Goal: Task Accomplishment & Management: Manage account settings

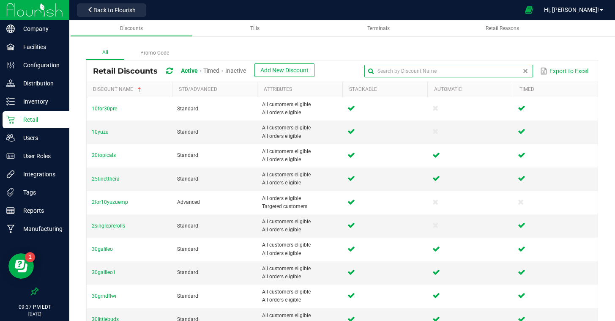
click at [520, 71] on input "text" at bounding box center [448, 71] width 169 height 13
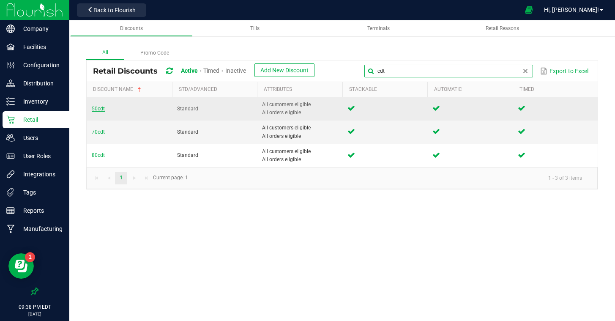
type input "cdt"
click at [96, 107] on span "50cdt" at bounding box center [98, 109] width 13 height 6
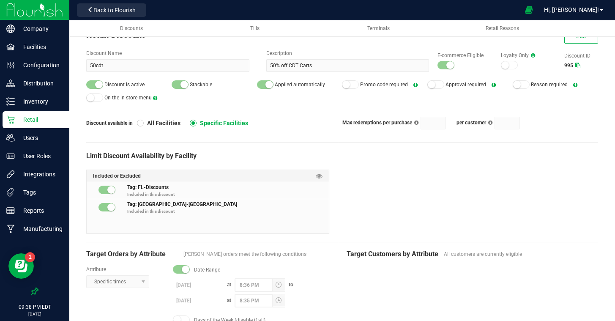
scroll to position [28, 0]
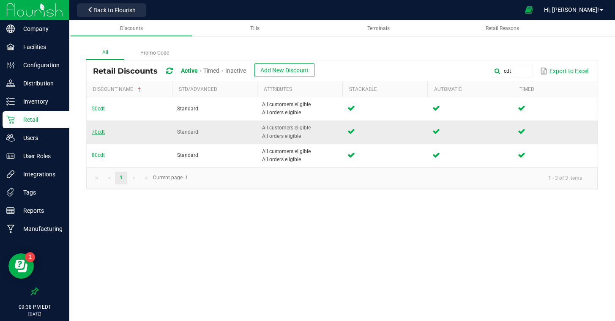
click at [99, 134] on span "70cdt" at bounding box center [98, 132] width 13 height 6
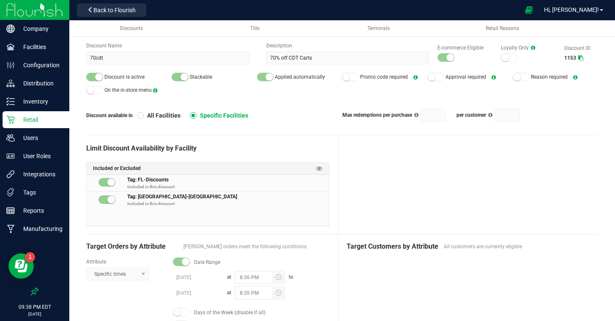
scroll to position [36, 0]
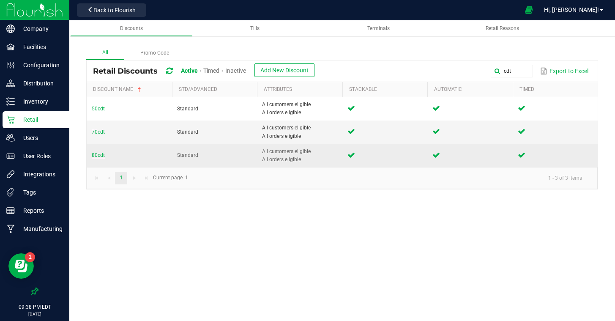
click at [98, 153] on span "80cdt" at bounding box center [98, 155] width 13 height 6
click at [97, 155] on span "80cdt" at bounding box center [98, 155] width 13 height 6
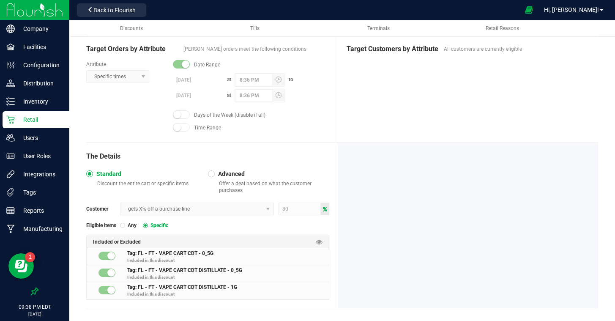
scroll to position [242, 0]
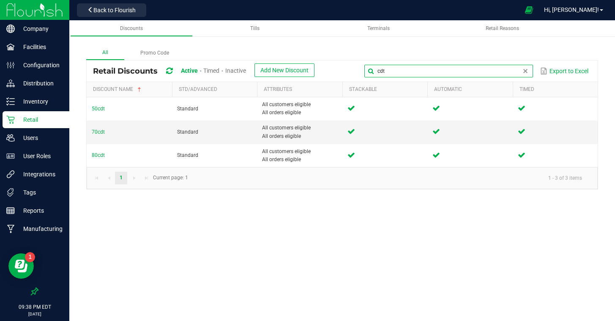
drag, startPoint x: 498, startPoint y: 71, endPoint x: 419, endPoint y: 58, distance: 80.2
click at [419, 58] on div "All Promo Code Retail Discounts Active Timed Inactive Add New Discount cdt Expo…" at bounding box center [342, 117] width 512 height 143
type input "dep"
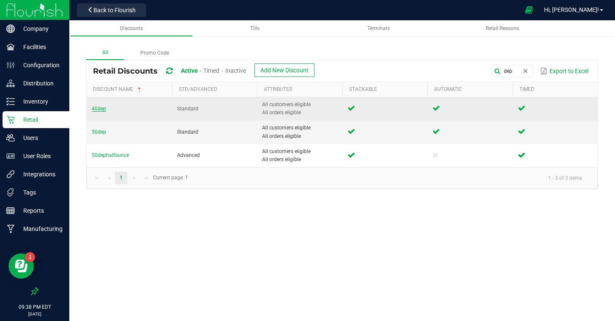
click at [99, 108] on span "40dep" at bounding box center [99, 109] width 14 height 6
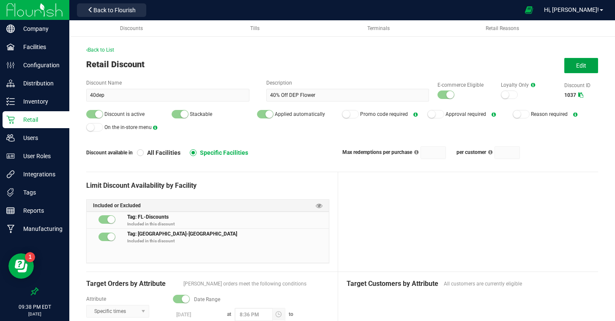
drag, startPoint x: 586, startPoint y: 69, endPoint x: 570, endPoint y: 78, distance: 18.4
click at [586, 69] on button "Edit" at bounding box center [582, 65] width 34 height 15
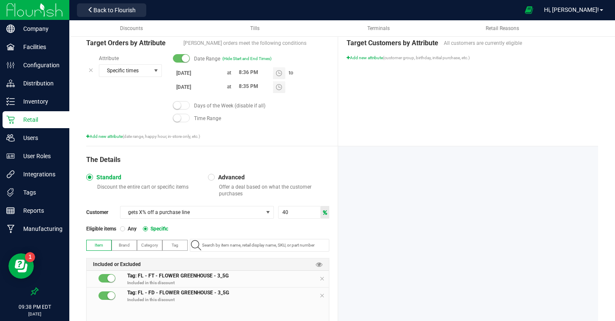
scroll to position [290, 0]
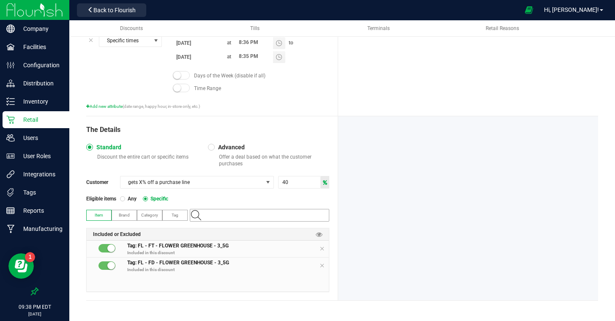
click at [227, 215] on input "NO DATA FOUND" at bounding box center [264, 215] width 130 height 12
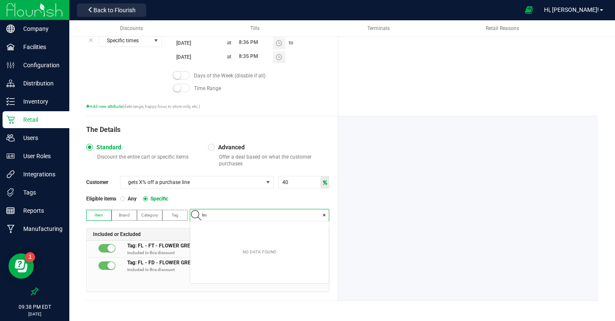
scroll to position [12, 139]
type input "lmz"
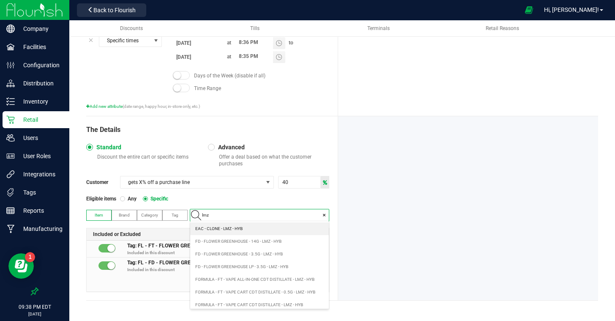
click at [235, 251] on span "FD - FLOWER GREENHOUSE - 3.5G - LMZ - HYB" at bounding box center [239, 254] width 88 height 8
type input "lmz"
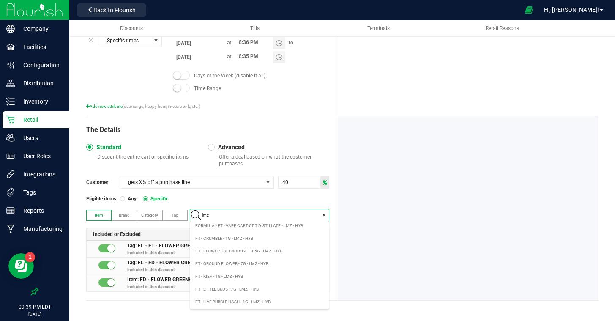
scroll to position [82, 0]
click at [253, 250] on span "FT - FLOWER GREENHOUSE - 3.5G - LMZ - HYB" at bounding box center [238, 248] width 87 height 8
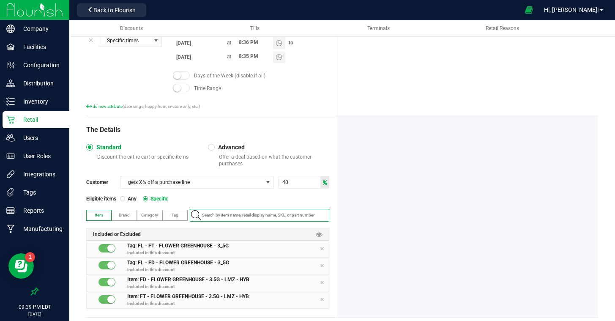
click at [391, 217] on div at bounding box center [468, 216] width 260 height 201
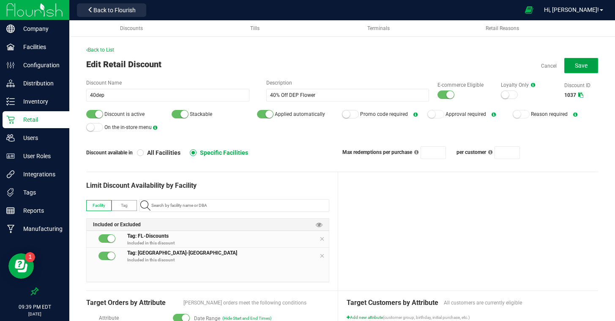
click at [567, 66] on button "Save" at bounding box center [582, 65] width 34 height 15
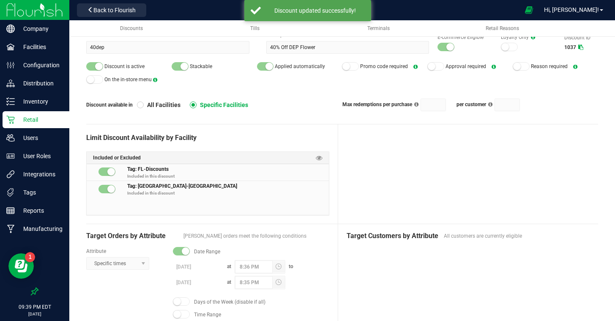
scroll to position [47, 0]
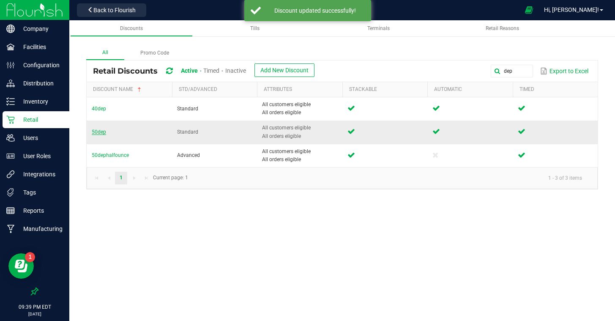
click at [96, 132] on span "50dep" at bounding box center [99, 132] width 14 height 6
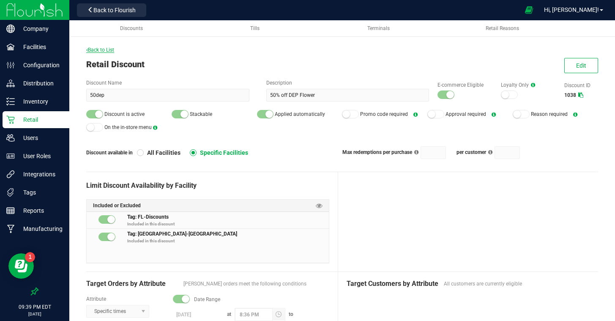
click at [104, 48] on span "Back to List" at bounding box center [100, 50] width 28 height 6
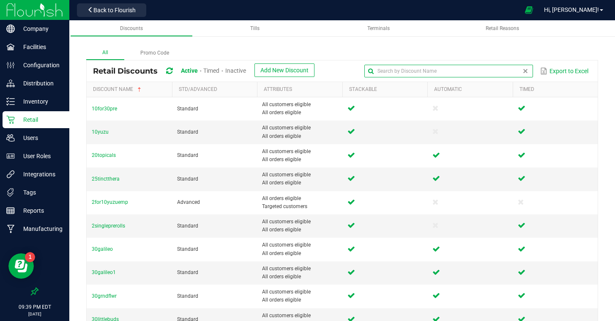
click at [505, 71] on input "text" at bounding box center [448, 71] width 169 height 13
type input "p"
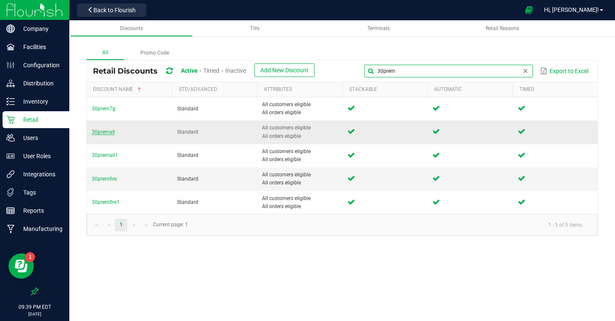
type input "30prem"
click at [107, 133] on span "30premall" at bounding box center [103, 132] width 23 height 6
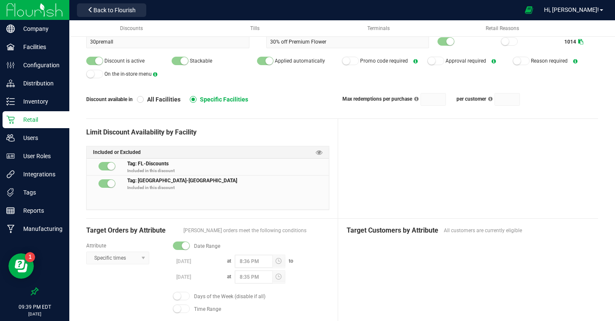
scroll to position [54, 0]
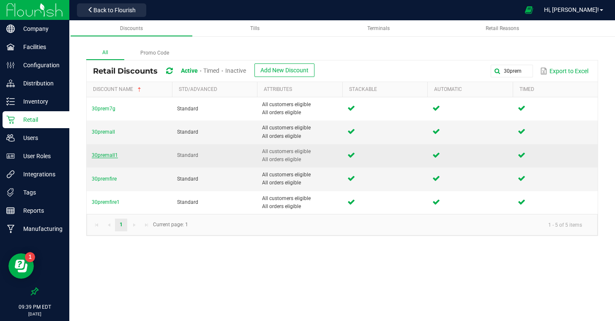
click at [109, 157] on span "30premall1" at bounding box center [105, 155] width 26 height 6
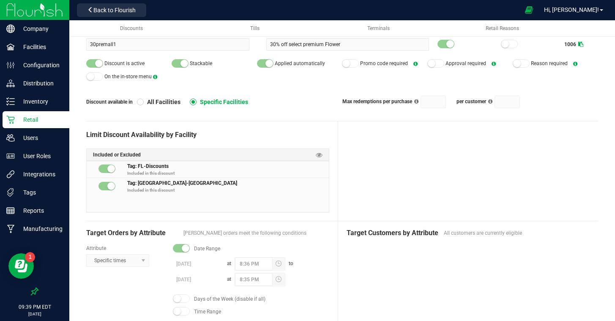
scroll to position [52, 0]
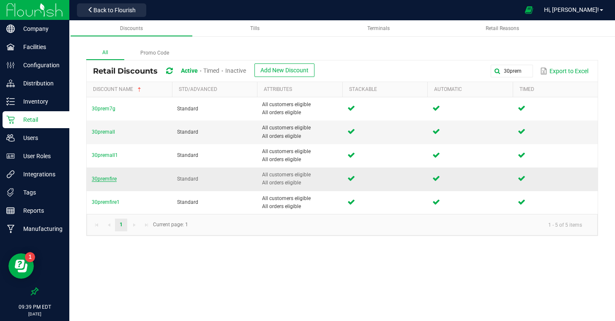
click at [110, 178] on span "30premfire" at bounding box center [104, 179] width 25 height 6
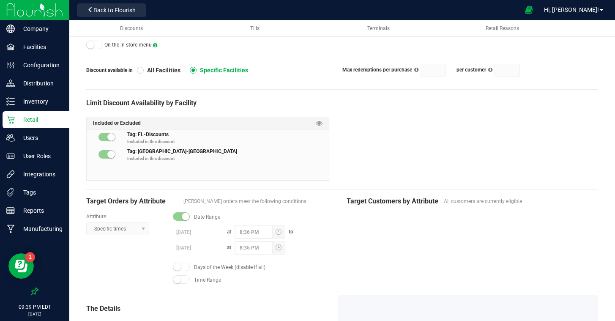
scroll to position [83, 0]
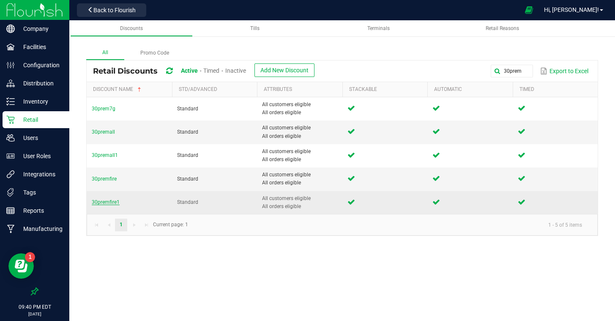
click at [112, 203] on span "30premfire1" at bounding box center [106, 202] width 28 height 6
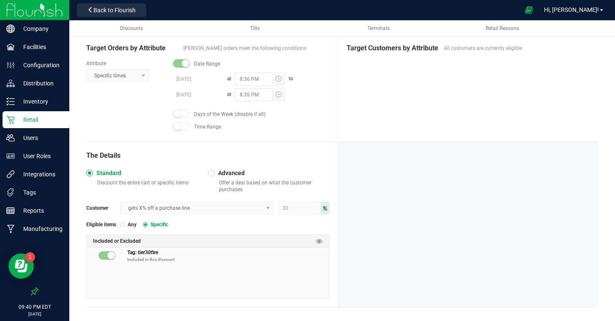
scroll to position [242, 0]
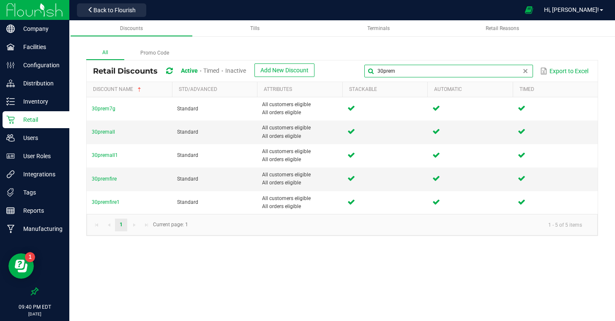
drag, startPoint x: 519, startPoint y: 72, endPoint x: 353, endPoint y: 56, distance: 167.0
click at [353, 56] on div "All Promo Code Retail Discounts Active Timed Inactive Add New Discount 30prem E…" at bounding box center [342, 141] width 512 height 190
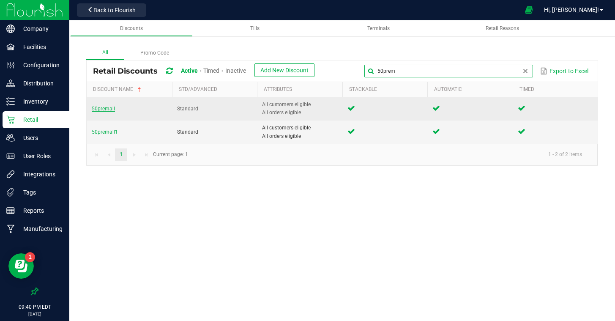
type input "50prem"
click at [103, 110] on span "50premall" at bounding box center [103, 109] width 23 height 6
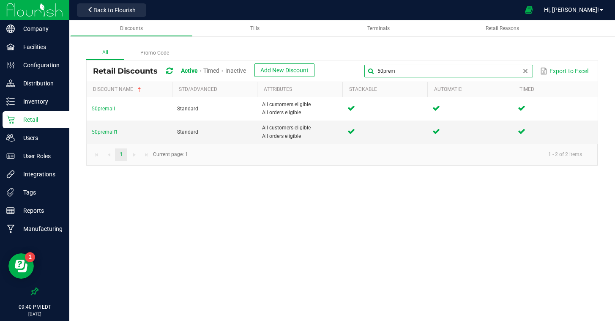
drag, startPoint x: 525, startPoint y: 73, endPoint x: 407, endPoint y: 69, distance: 117.6
click at [407, 69] on input "50prem" at bounding box center [448, 71] width 169 height 13
type input "5"
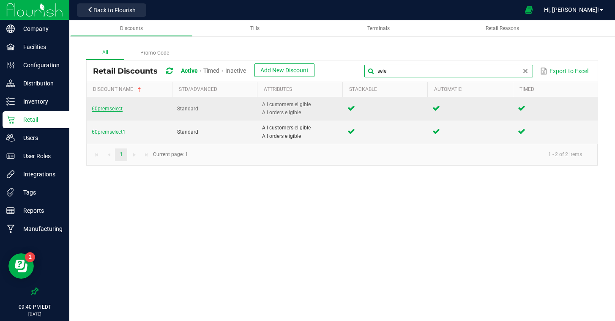
type input "sele"
click at [117, 107] on span "60premselect" at bounding box center [107, 109] width 31 height 6
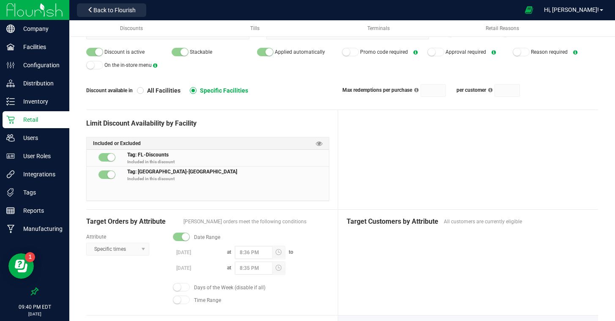
scroll to position [64, 0]
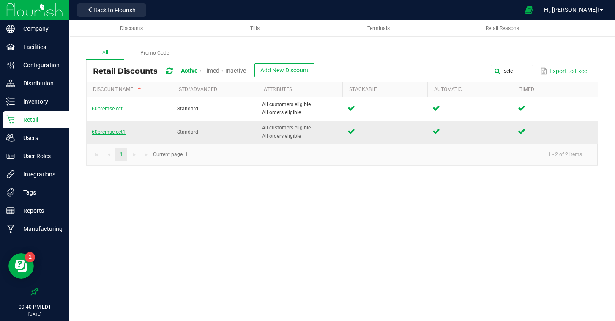
click at [109, 133] on span "60premselect1" at bounding box center [109, 132] width 34 height 6
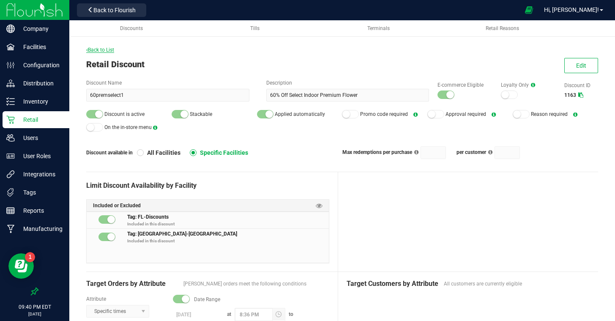
click at [101, 50] on span "Back to List" at bounding box center [100, 50] width 28 height 6
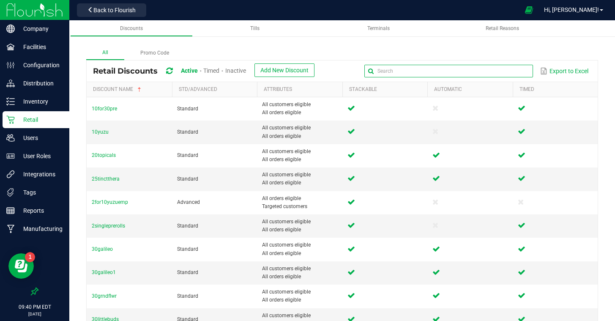
click at [515, 73] on input "text" at bounding box center [448, 71] width 169 height 13
type input "buds"
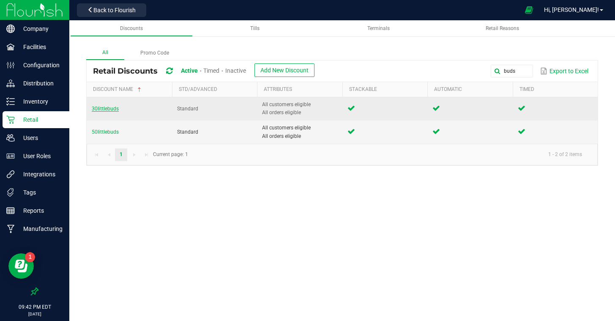
click at [111, 110] on span "30littlebuds" at bounding box center [105, 109] width 27 height 6
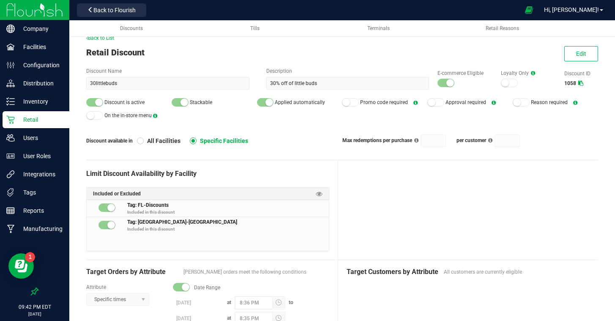
scroll to position [12, 0]
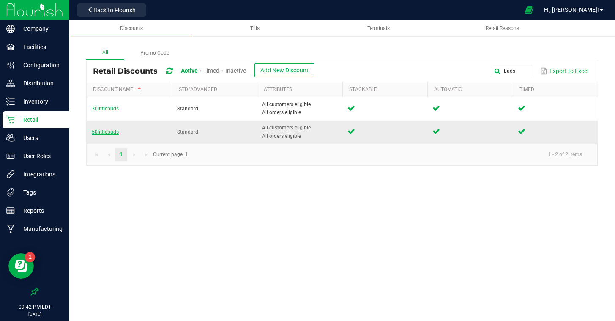
click at [103, 131] on span "50littlebuds" at bounding box center [105, 132] width 27 height 6
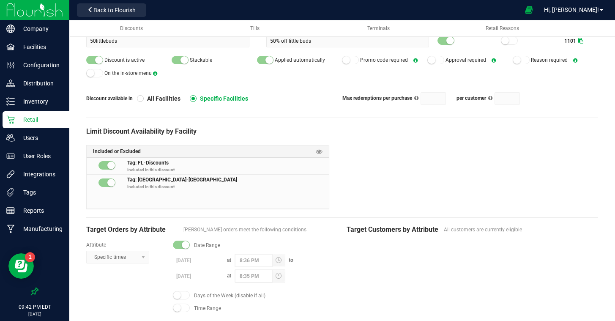
scroll to position [53, 0]
